Goal: Task Accomplishment & Management: Use online tool/utility

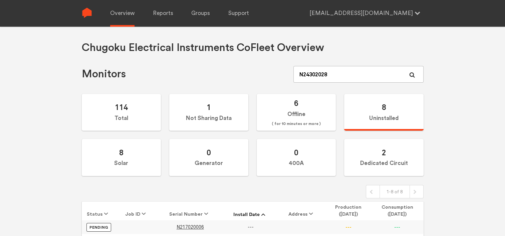
type input "N243020280"
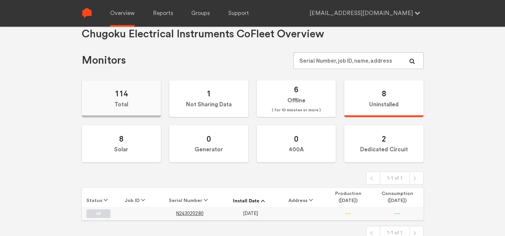
scroll to position [27, 0]
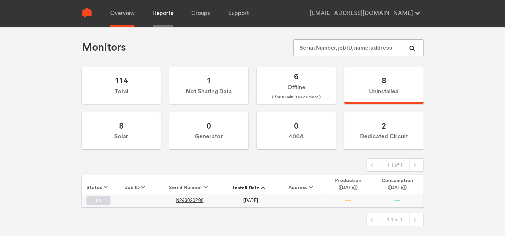
click at [166, 11] on link "Reports" at bounding box center [163, 13] width 20 height 27
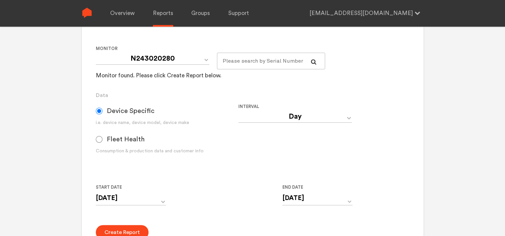
scroll to position [127, 0]
click at [267, 128] on div "Interval Day Year Month Week Hour 30 Minute 15 Minute 5 Minute Minute" at bounding box center [309, 134] width 143 height 62
click at [271, 122] on select "Day Year Month Week Hour 30 Minute 15 Minute 5 Minute Minute" at bounding box center [295, 117] width 114 height 12
select select "Minute"
click at [238, 111] on select "Day Year Month Week Hour 30 Minute 15 Minute 5 Minute Minute" at bounding box center [295, 117] width 114 height 12
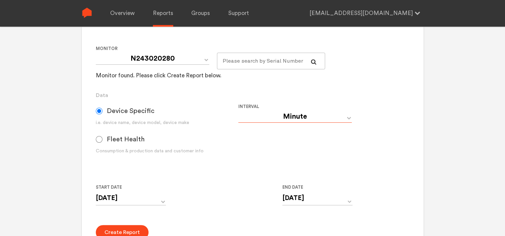
type input "[DATE] 12:00 AM"
type input "[DATE] 11:59 PM"
click at [146, 199] on input "[DATE] 12:00 AM" at bounding box center [131, 199] width 70 height 14
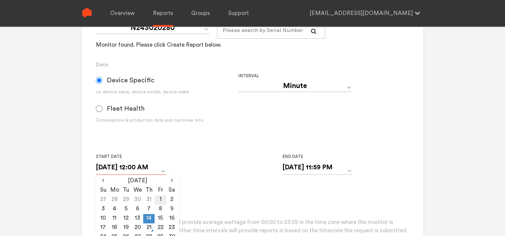
scroll to position [194, 0]
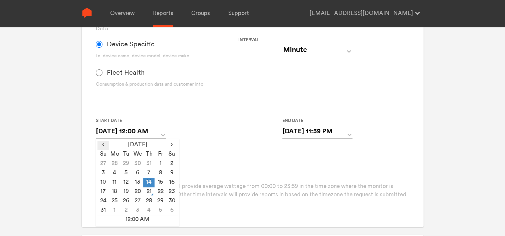
click at [104, 145] on span "‹" at bounding box center [102, 145] width 11 height 8
click at [104, 146] on span "‹" at bounding box center [102, 145] width 11 height 8
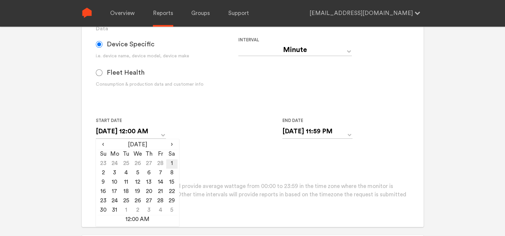
drag, startPoint x: 165, startPoint y: 162, endPoint x: 172, endPoint y: 163, distance: 6.4
click at [171, 163] on tr "23 24 25 26 27 28 1" at bounding box center [137, 164] width 80 height 9
click at [172, 163] on td "1" at bounding box center [171, 164] width 11 height 9
type input "[DATE] 12:00 AM"
click at [286, 132] on input "[DATE] 11:59 PM" at bounding box center [317, 132] width 70 height 14
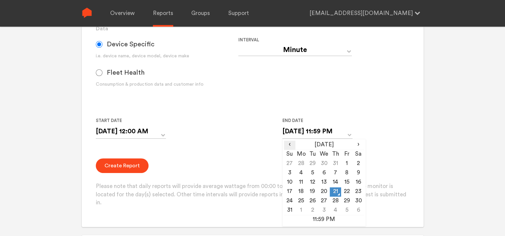
click at [294, 147] on span "‹" at bounding box center [289, 145] width 11 height 8
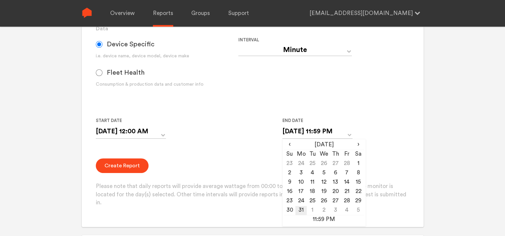
click at [300, 208] on td "31" at bounding box center [300, 210] width 11 height 9
type input "[DATE] 11:59 PM"
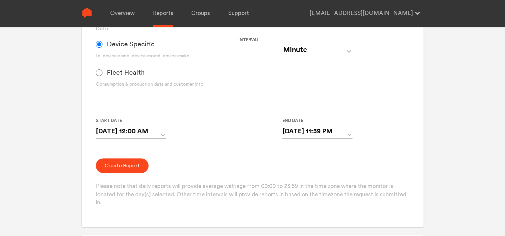
click at [240, 169] on div "Create Report Please note that daily reports will provide average wattage from …" at bounding box center [253, 183] width 314 height 49
click at [116, 172] on button "Create Report" at bounding box center [122, 166] width 53 height 15
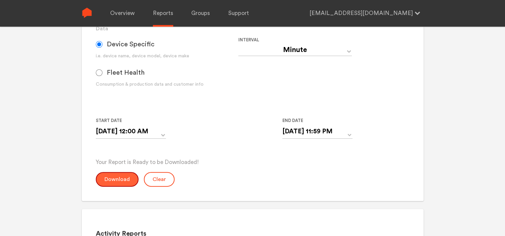
click at [113, 178] on button "Download" at bounding box center [117, 179] width 43 height 15
